Goal: Task Accomplishment & Management: Complete application form

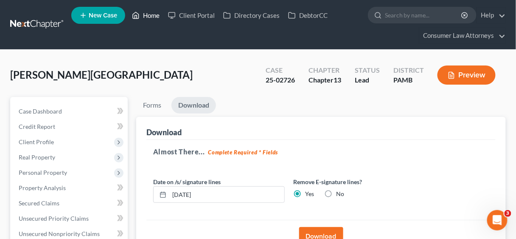
click at [154, 14] on link "Home" at bounding box center [146, 15] width 36 height 15
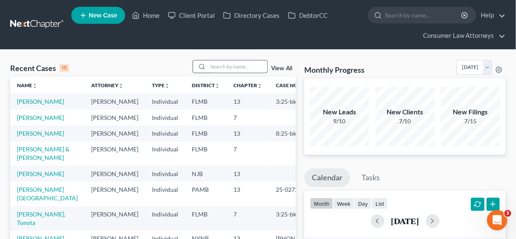
click at [229, 67] on input "search" at bounding box center [237, 66] width 59 height 12
type input "[PERSON_NAME]"
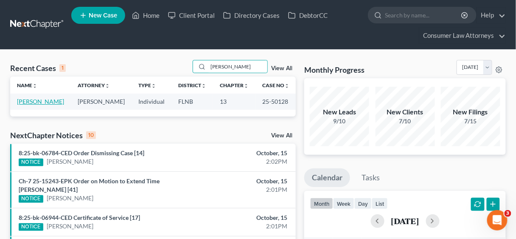
click at [40, 102] on link "[PERSON_NAME]" at bounding box center [40, 101] width 47 height 7
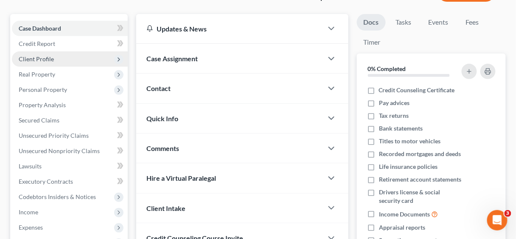
scroll to position [102, 0]
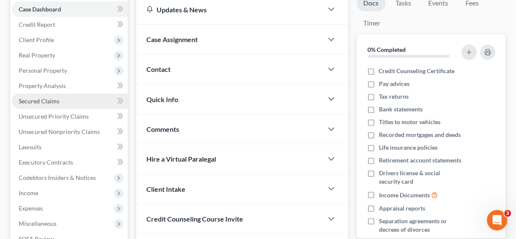
click at [46, 99] on span "Secured Claims" at bounding box center [39, 100] width 41 height 7
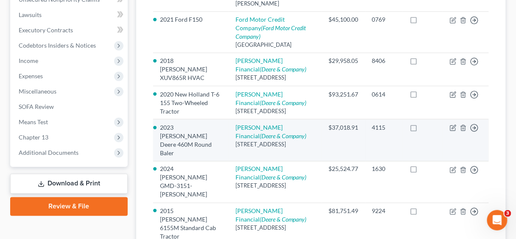
scroll to position [216, 0]
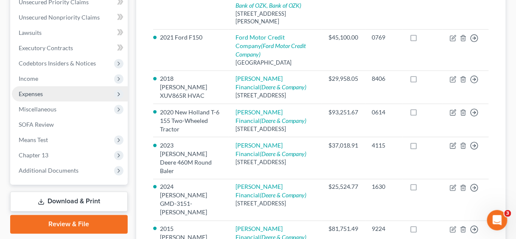
click at [25, 91] on span "Expenses" at bounding box center [31, 93] width 24 height 7
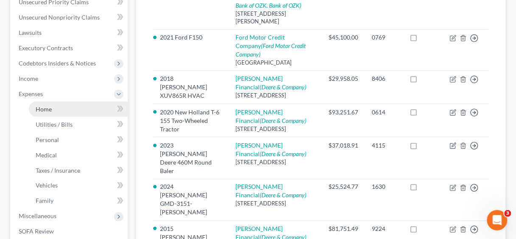
click at [39, 106] on span "Home" at bounding box center [44, 108] width 16 height 7
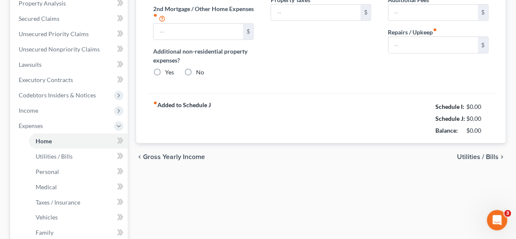
type input "0.00"
radio input "true"
type input "0.00"
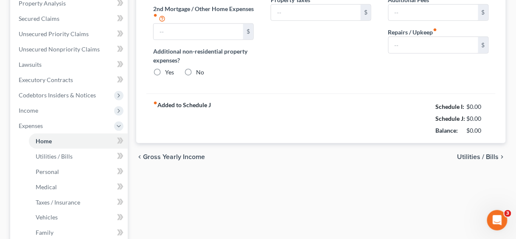
type input "0.00"
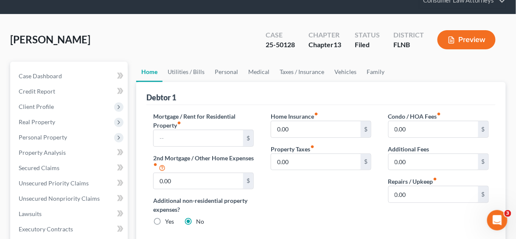
scroll to position [34, 0]
